Goal: Task Accomplishment & Management: Complete application form

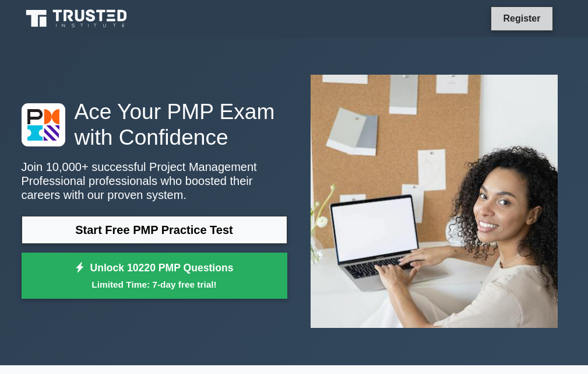
click at [523, 22] on link "Register" at bounding box center [521, 18] width 51 height 15
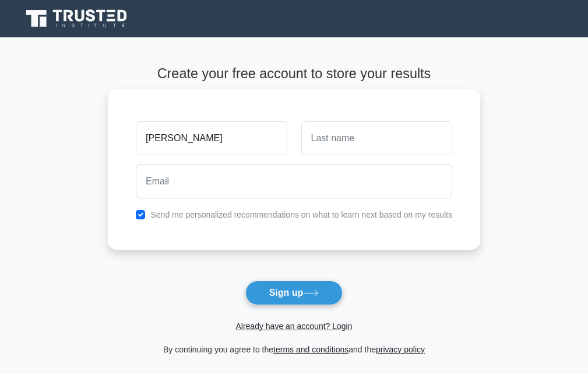
type input "[PERSON_NAME]"
click at [362, 137] on input "text" at bounding box center [376, 138] width 151 height 34
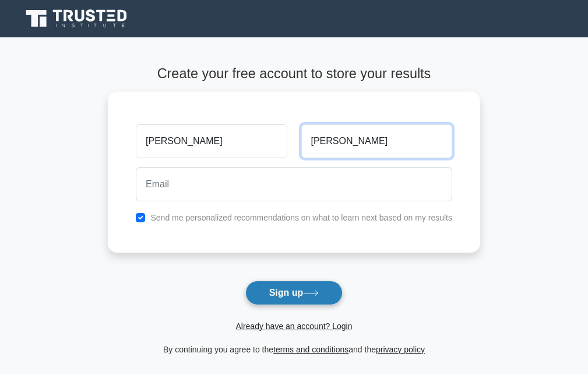
type input "[PERSON_NAME]"
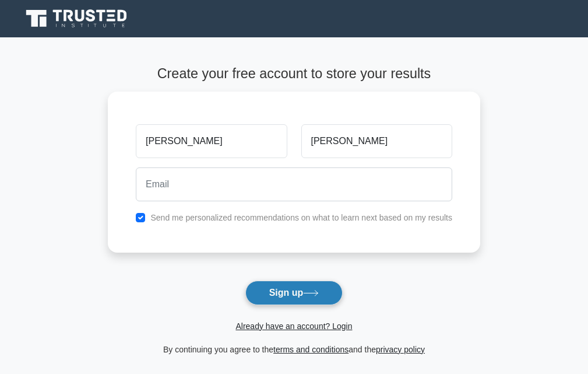
click at [288, 285] on button "Sign up" at bounding box center [294, 292] width 98 height 24
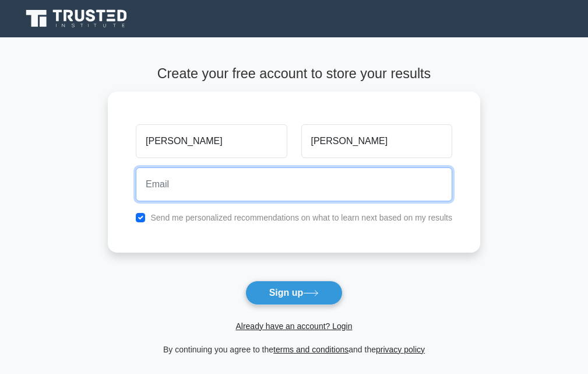
type input "@"
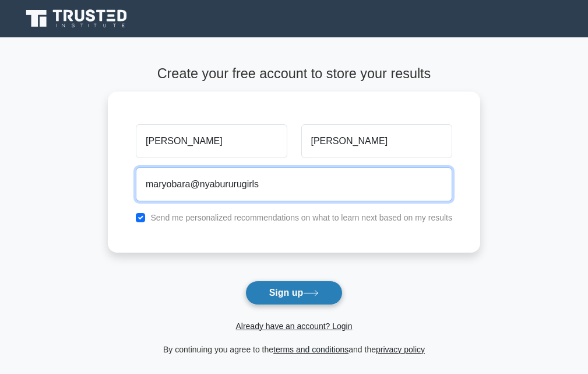
type input "maryobara@nyabururugirls"
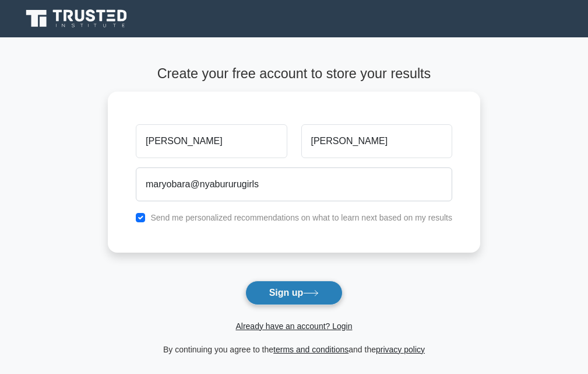
click at [296, 293] on button "Sign up" at bounding box center [294, 292] width 98 height 24
click at [262, 289] on button "Sign up" at bounding box center [294, 292] width 98 height 24
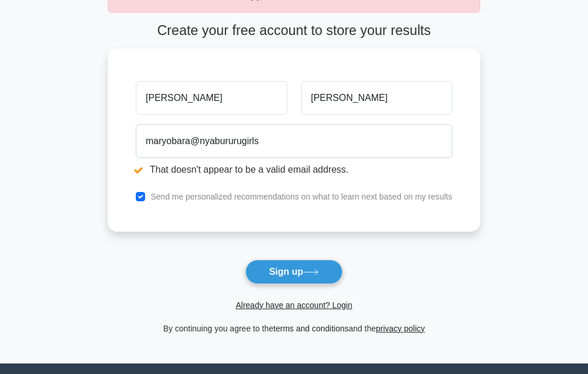
scroll to position [117, 0]
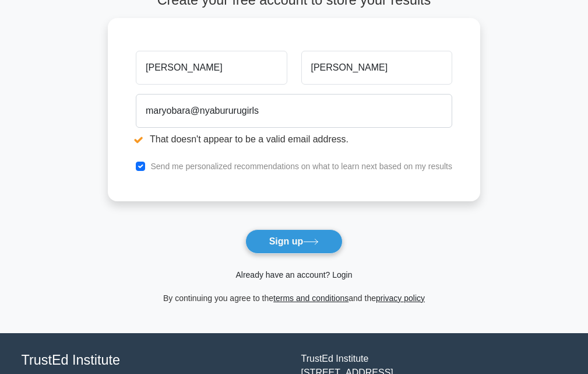
click at [267, 270] on link "Already have an account? Login" at bounding box center [293, 274] width 117 height 9
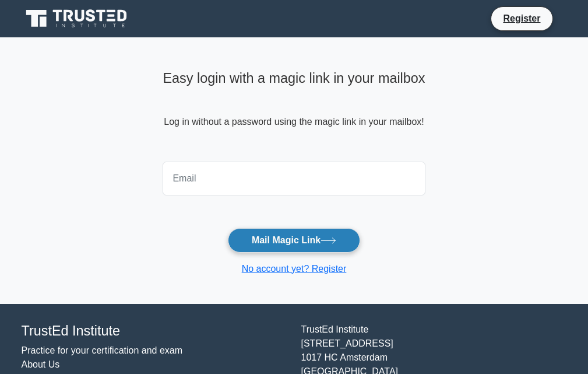
click at [263, 244] on button "Mail Magic Link" at bounding box center [294, 240] width 132 height 24
click at [259, 235] on button "Mail Magic Link" at bounding box center [294, 240] width 132 height 24
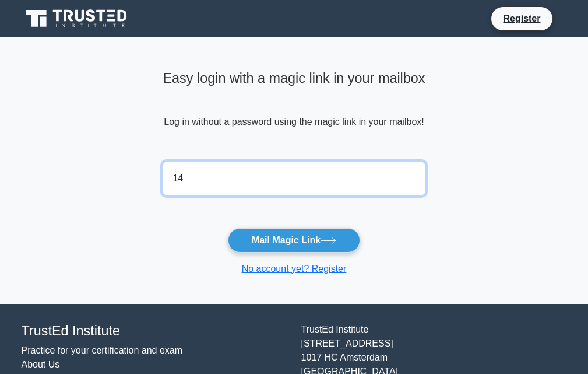
type input "1"
